Goal: Use online tool/utility: Utilize a website feature to perform a specific function

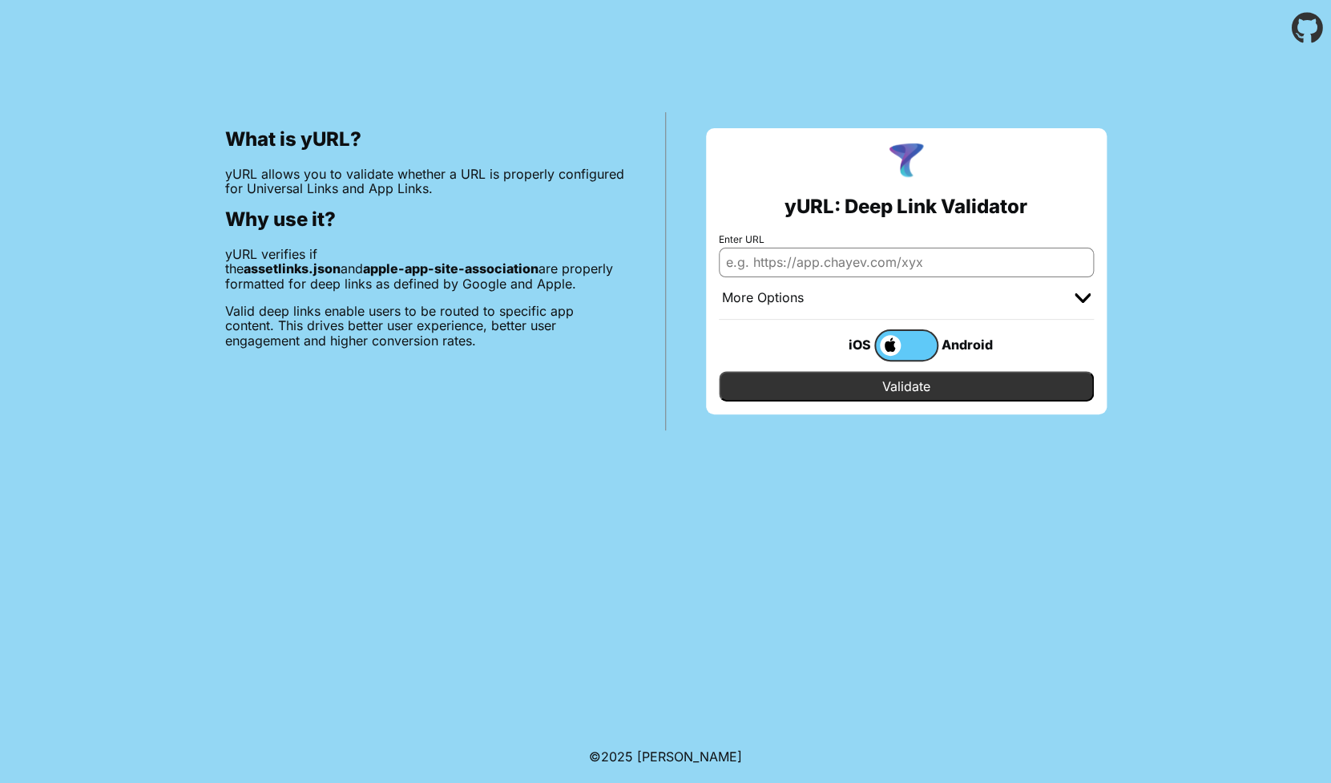
click at [864, 260] on input "Enter URL" at bounding box center [906, 262] width 375 height 29
paste input "https://test-ios-app.fullscreen.nz/search"
type input "https://test-ios-app.fullscreen.nz/search"
click at [1082, 300] on img at bounding box center [1082, 298] width 16 height 10
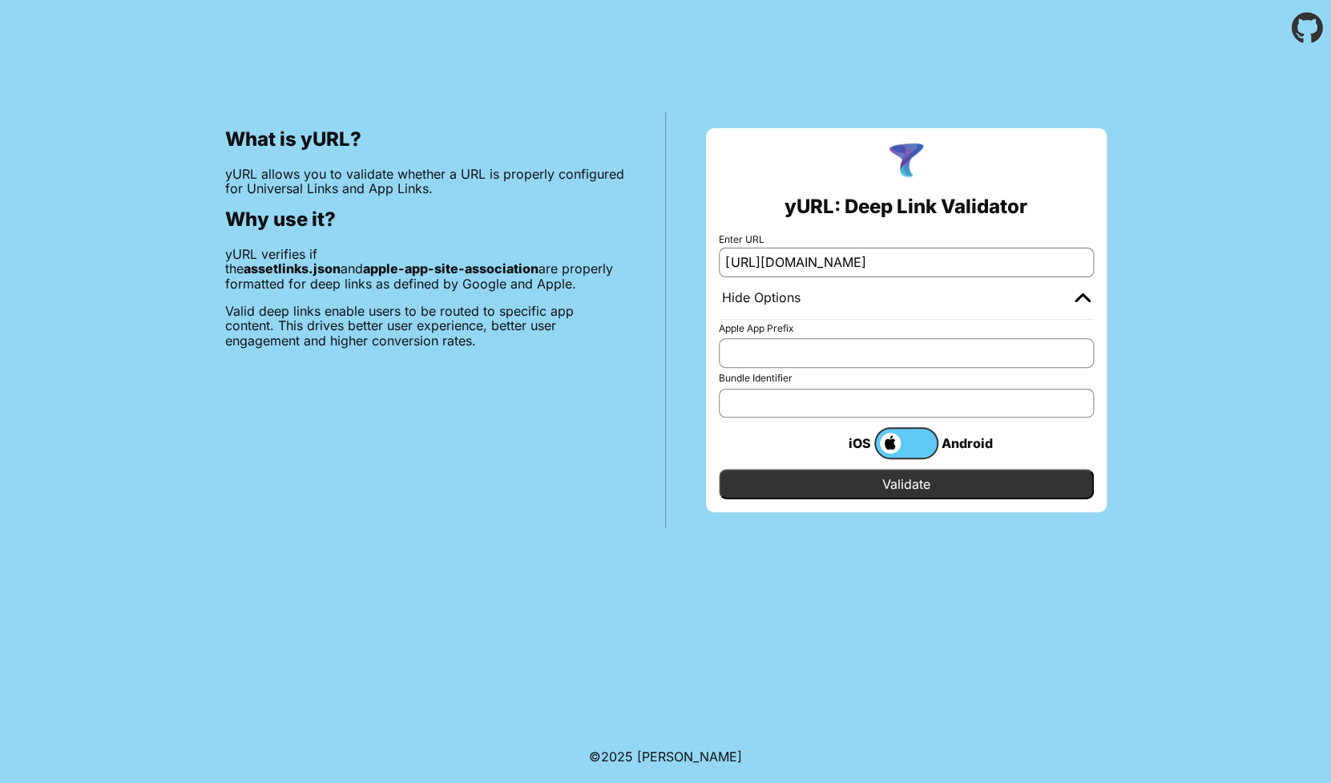
click at [823, 353] on input "Apple App Prefix" at bounding box center [906, 352] width 375 height 29
paste input "XP6SXK2RAT.nz.co.mediaworks.TV3Now.debug"
click at [813, 353] on input "XP6SXK2RAT.nz.co.mediaworks.TV3Now.debug" at bounding box center [906, 352] width 375 height 29
type input "XP6SXK2RAT"
click at [816, 411] on input "Bundle Identifier" at bounding box center [906, 403] width 375 height 29
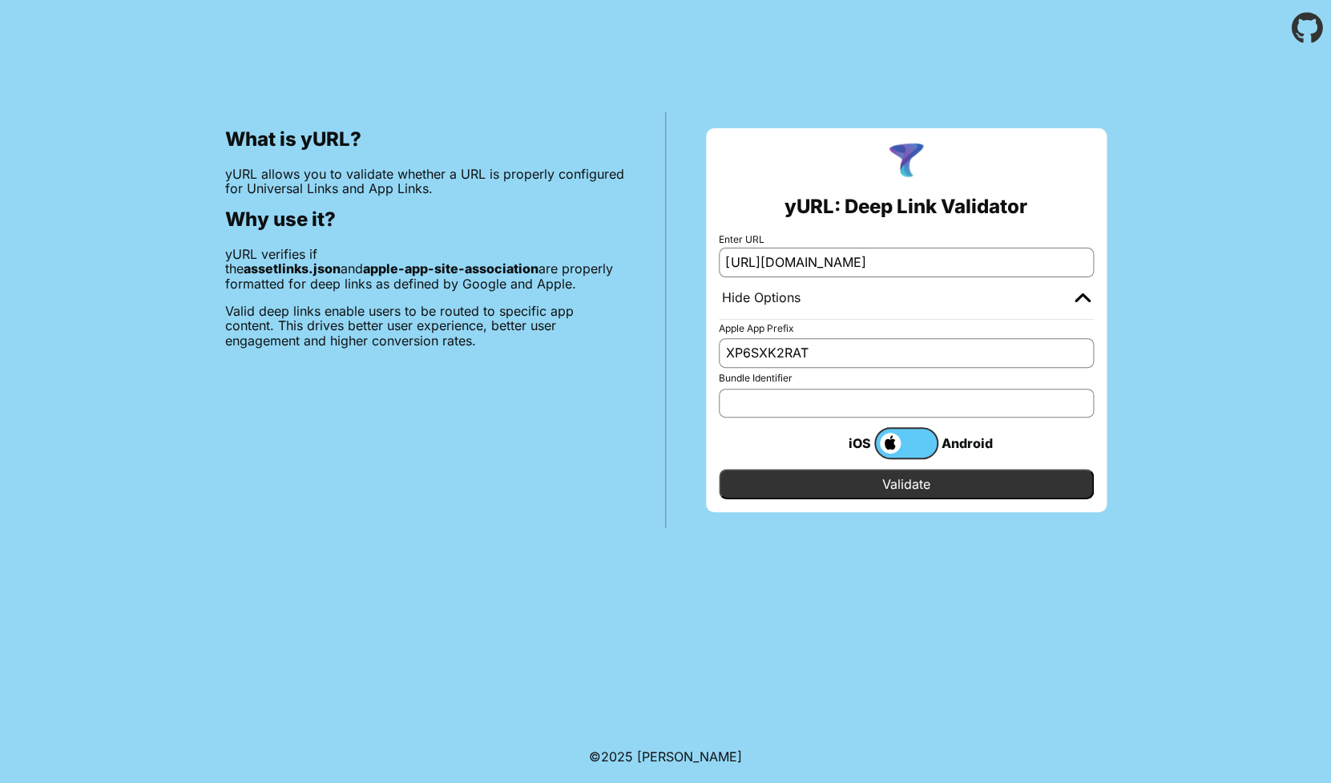
paste input "nz.co.mediaworks.TV3Now.debug"
type input "nz.co.mediaworks.TV3Now.debug"
click at [1169, 411] on div "What is yURL? yURL allows you to validate whether a URL is properly configured …" at bounding box center [665, 292] width 1331 height 472
click at [978, 483] on input "Validate" at bounding box center [906, 484] width 375 height 30
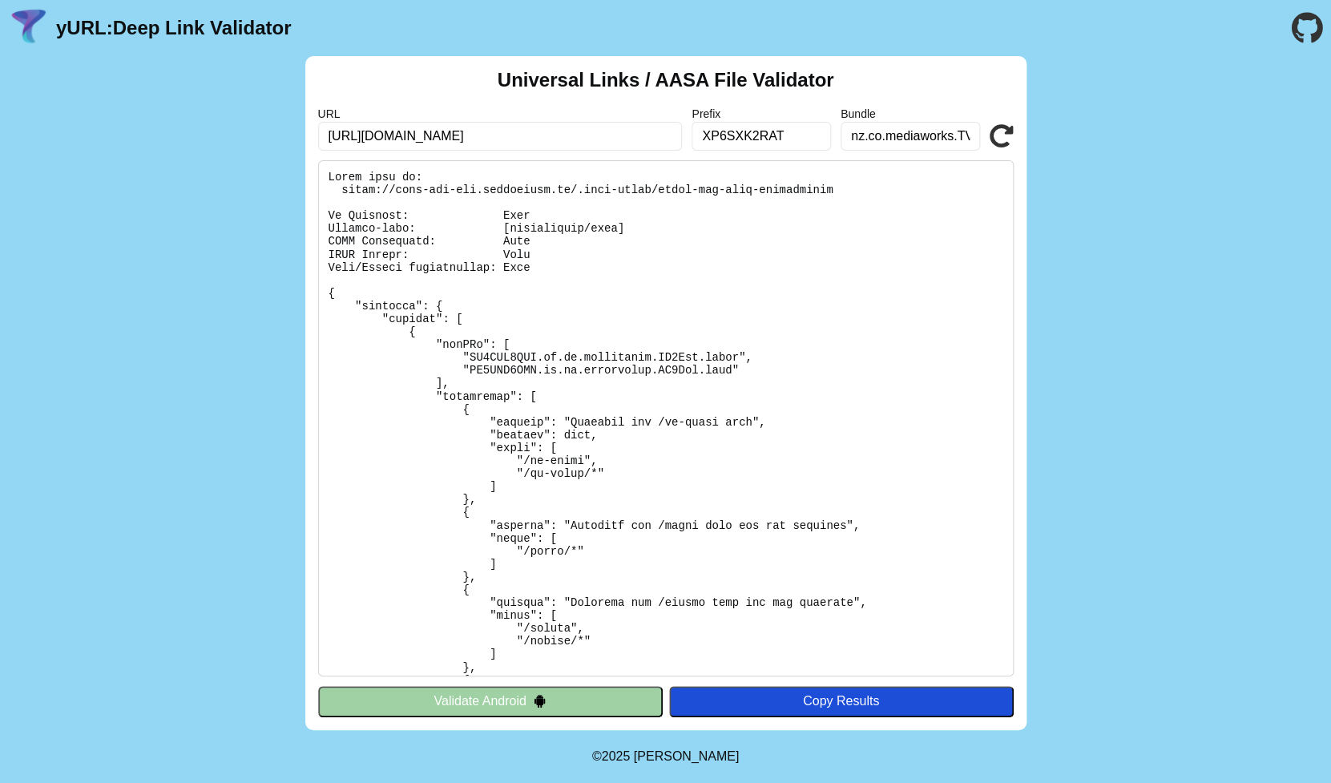
click at [582, 142] on input "https://test-ios-app.fullscreen.nz/search" at bounding box center [500, 136] width 365 height 29
type input "https://test-ios-app.fullscreen.nz/cats"
click at [680, 235] on pre at bounding box center [665, 418] width 695 height 516
click at [990, 131] on icon at bounding box center [1002, 136] width 24 height 24
click at [626, 135] on input "https://test-ios-app.fullscreen.nz/cats" at bounding box center [500, 136] width 365 height 29
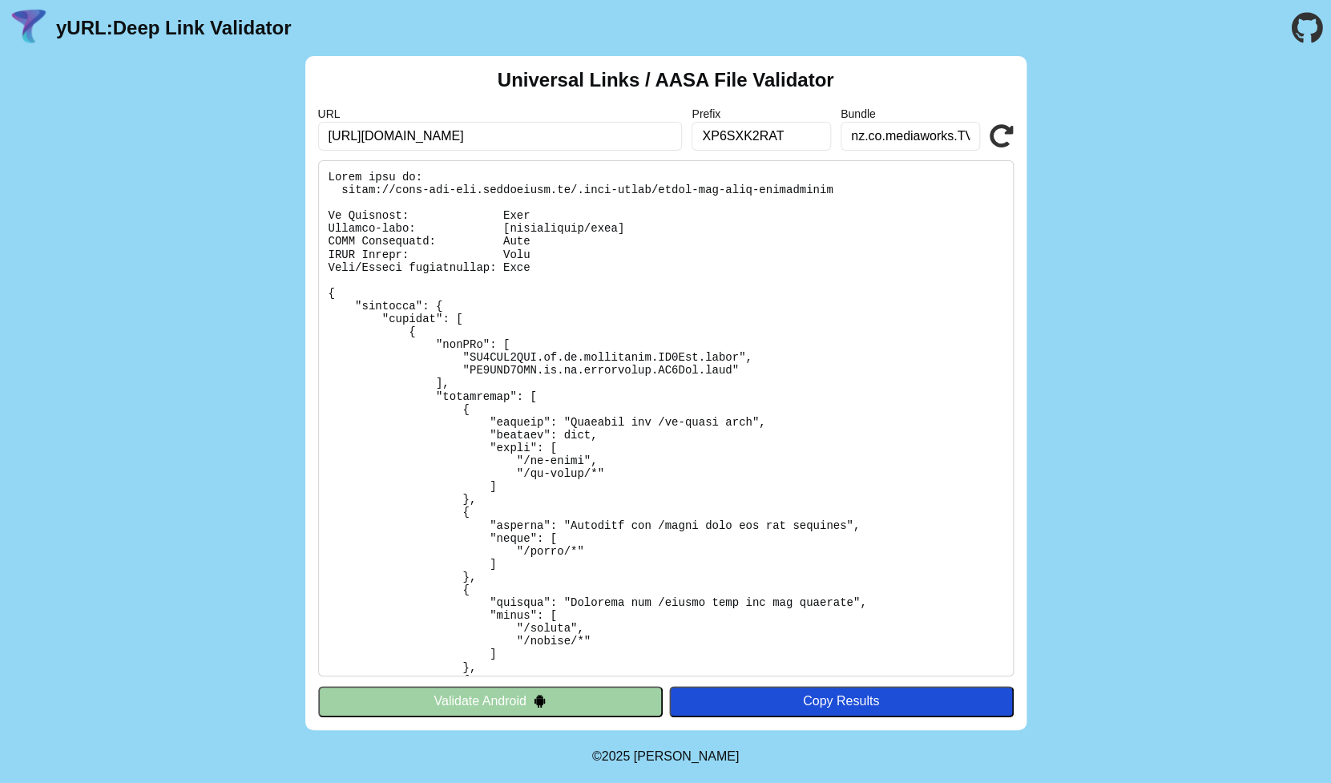
type input "[URL][DOMAIN_NAME]"
click at [1006, 137] on icon at bounding box center [1002, 136] width 24 height 24
click at [575, 139] on input "[URL][DOMAIN_NAME]" at bounding box center [500, 136] width 365 height 29
